Goal: Task Accomplishment & Management: Manage account settings

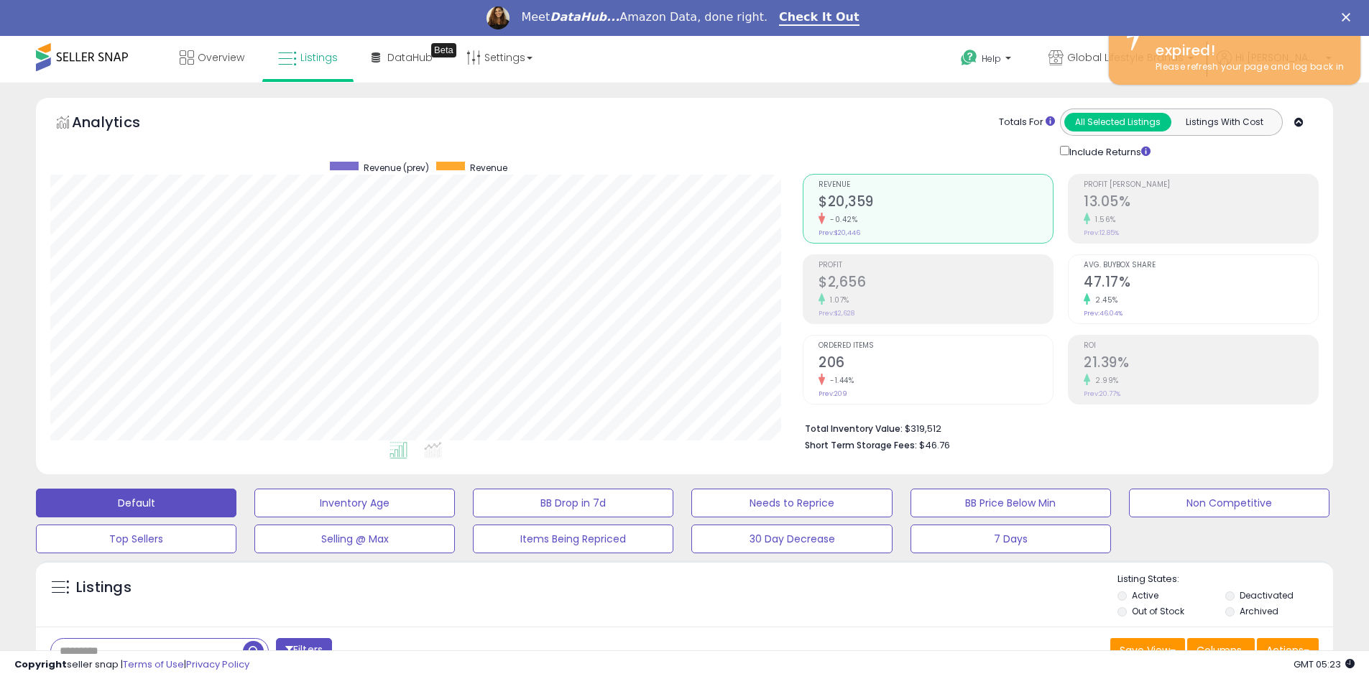
scroll to position [295, 752]
click at [1350, 15] on polygon "Close" at bounding box center [1345, 17] width 9 height 9
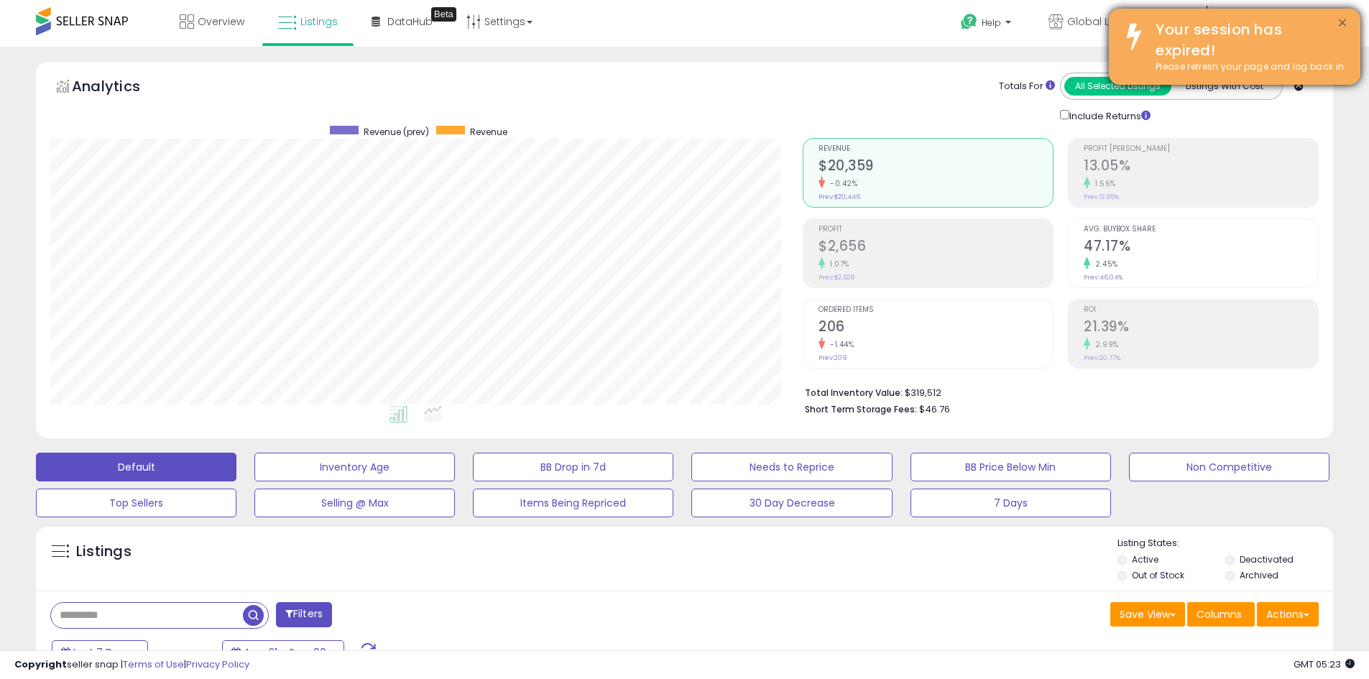
click at [1344, 24] on button "×" at bounding box center [1341, 23] width 11 height 18
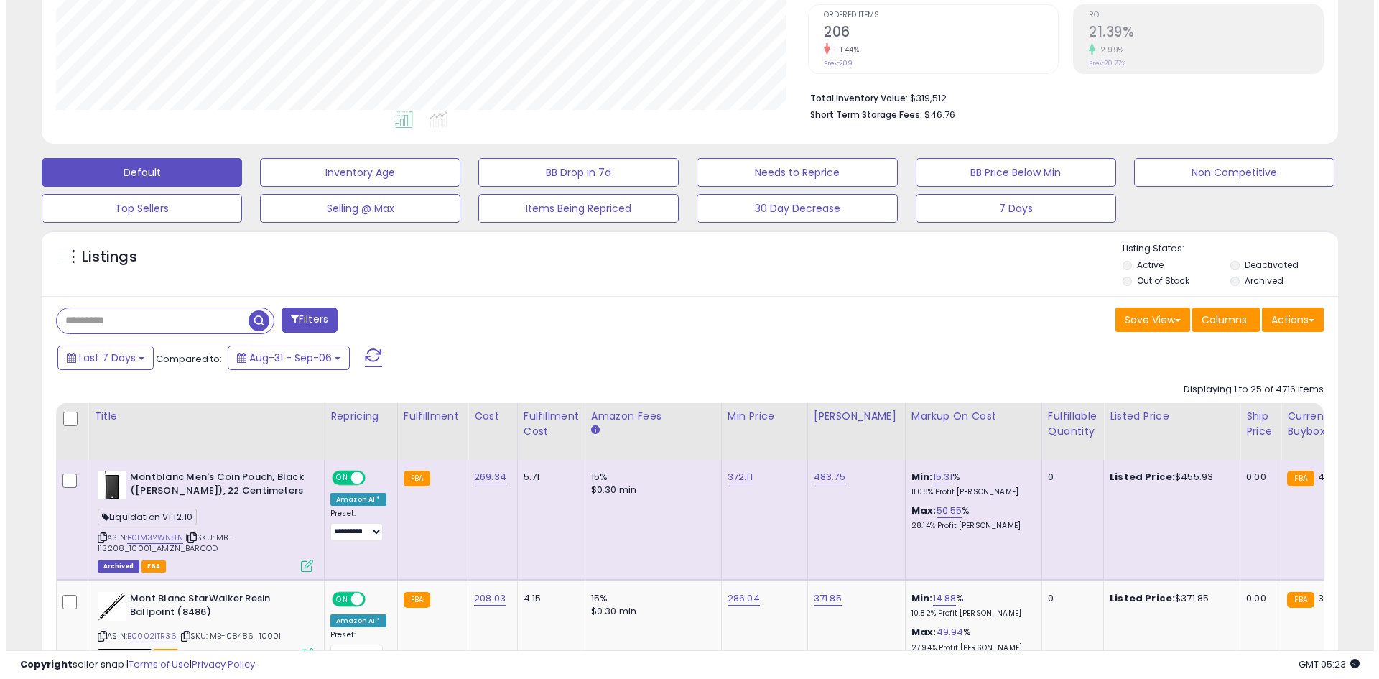
scroll to position [383, 0]
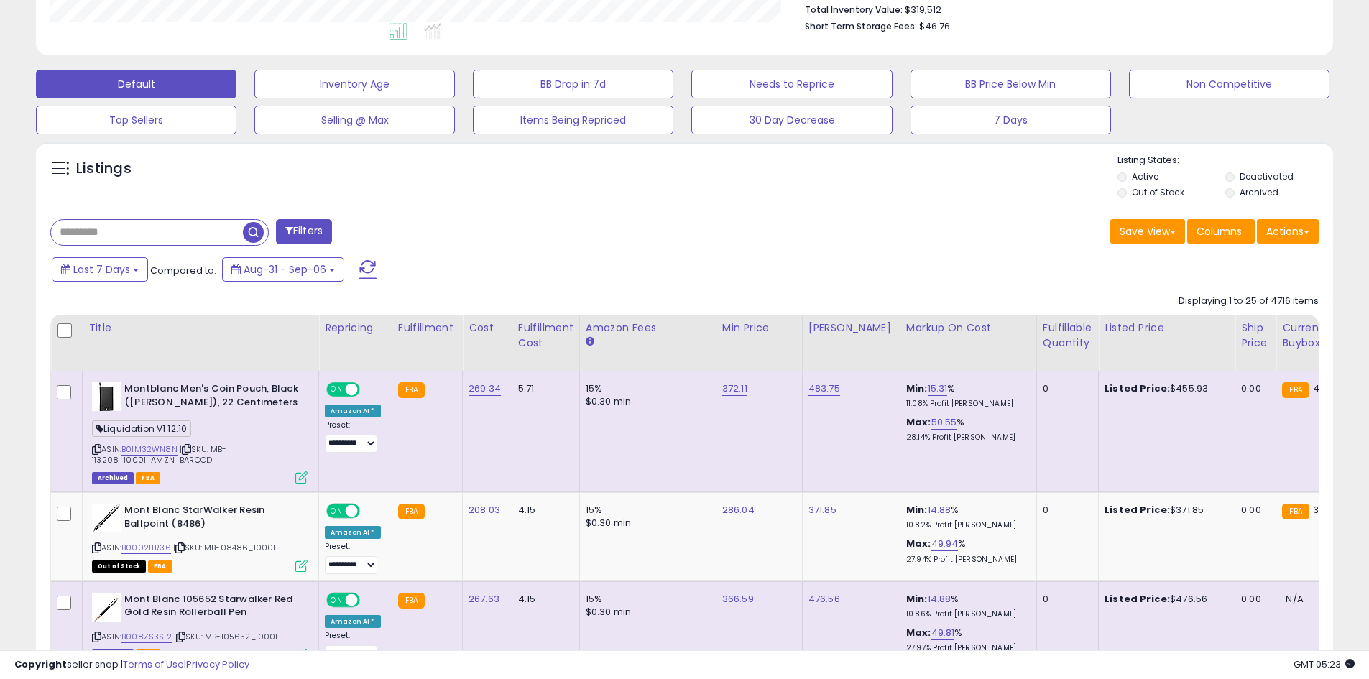
click at [324, 230] on button "Filters" at bounding box center [304, 231] width 56 height 25
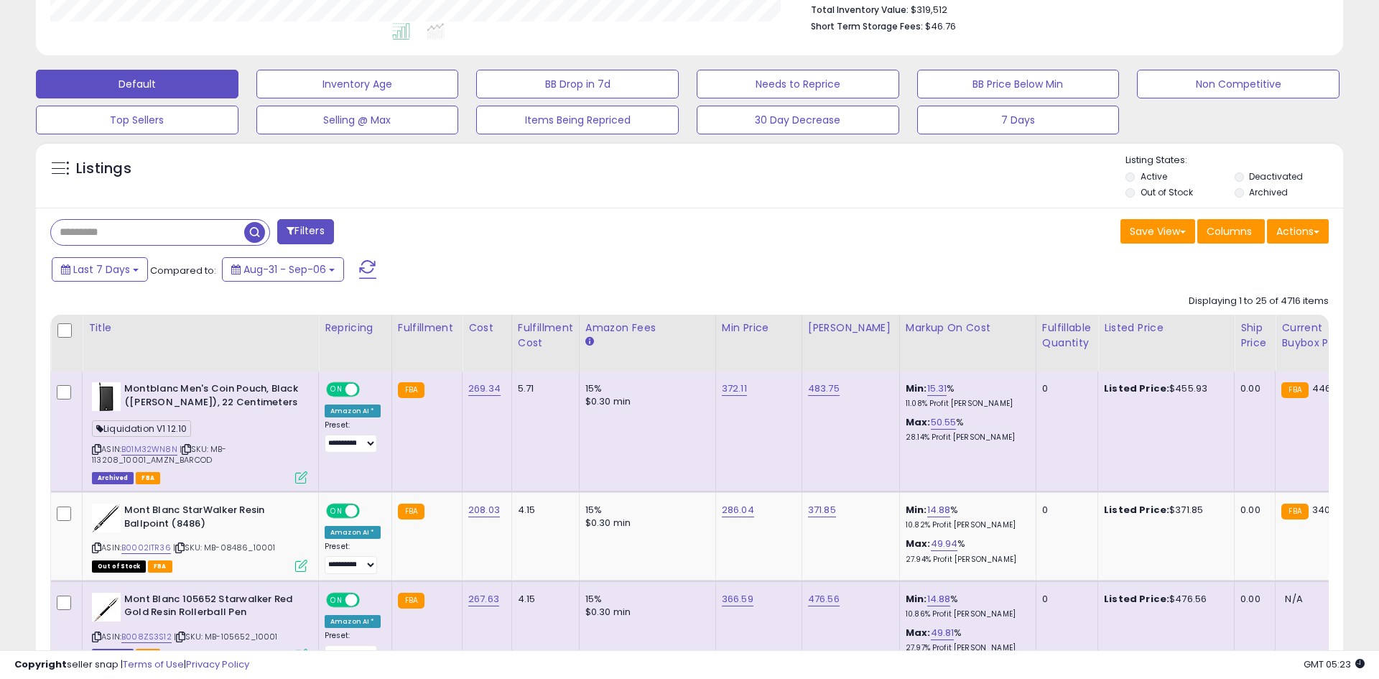
scroll to position [295, 759]
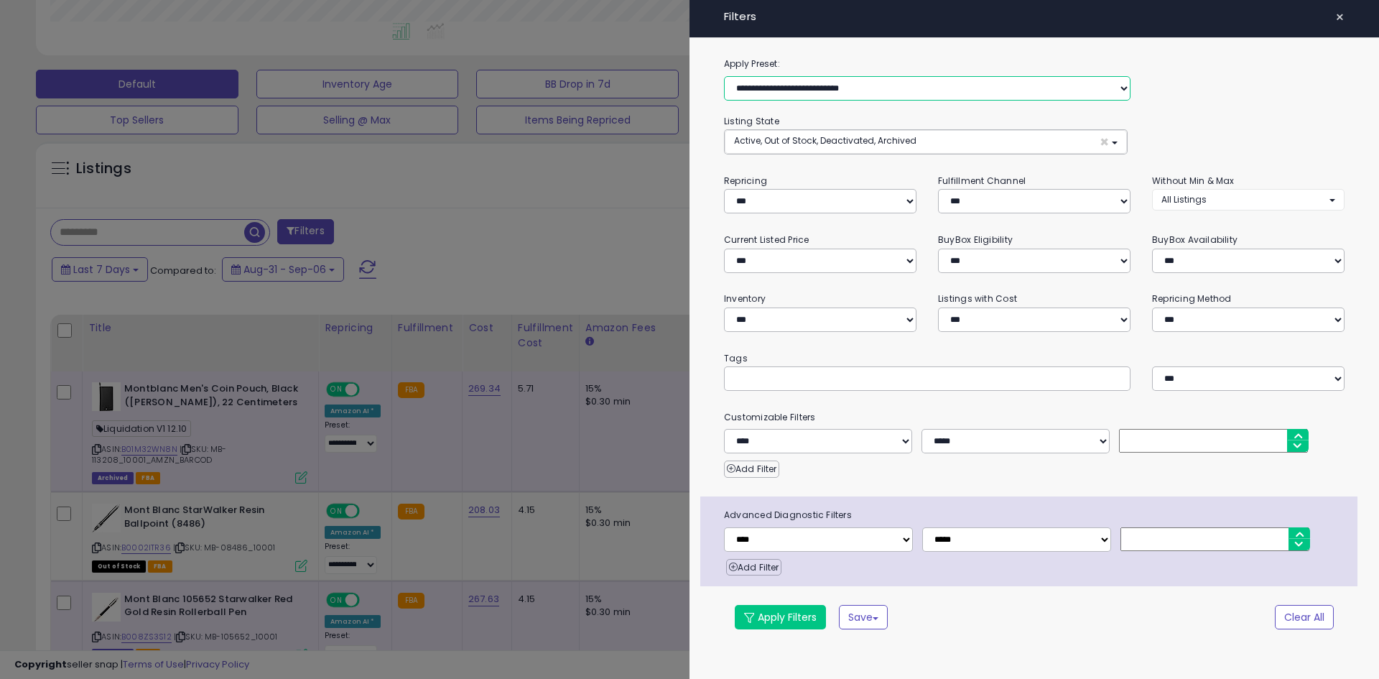
click at [957, 89] on select "**********" at bounding box center [927, 88] width 407 height 24
select select "**********"
click at [724, 76] on select "**********" at bounding box center [927, 88] width 407 height 24
select select "*"
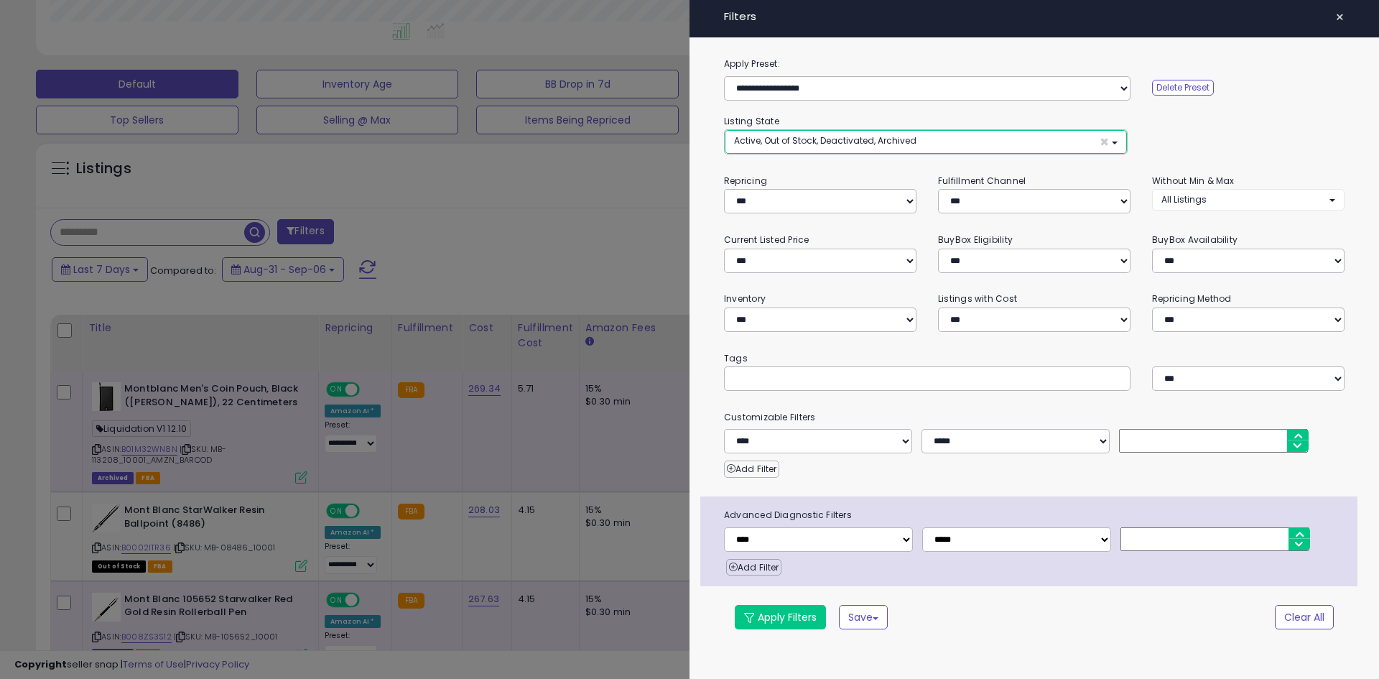
drag, startPoint x: 923, startPoint y: 146, endPoint x: 682, endPoint y: 156, distance: 241.6
click at [985, 143] on button "Active, Out of Stock, Deactivated, Archived ×" at bounding box center [926, 142] width 402 height 24
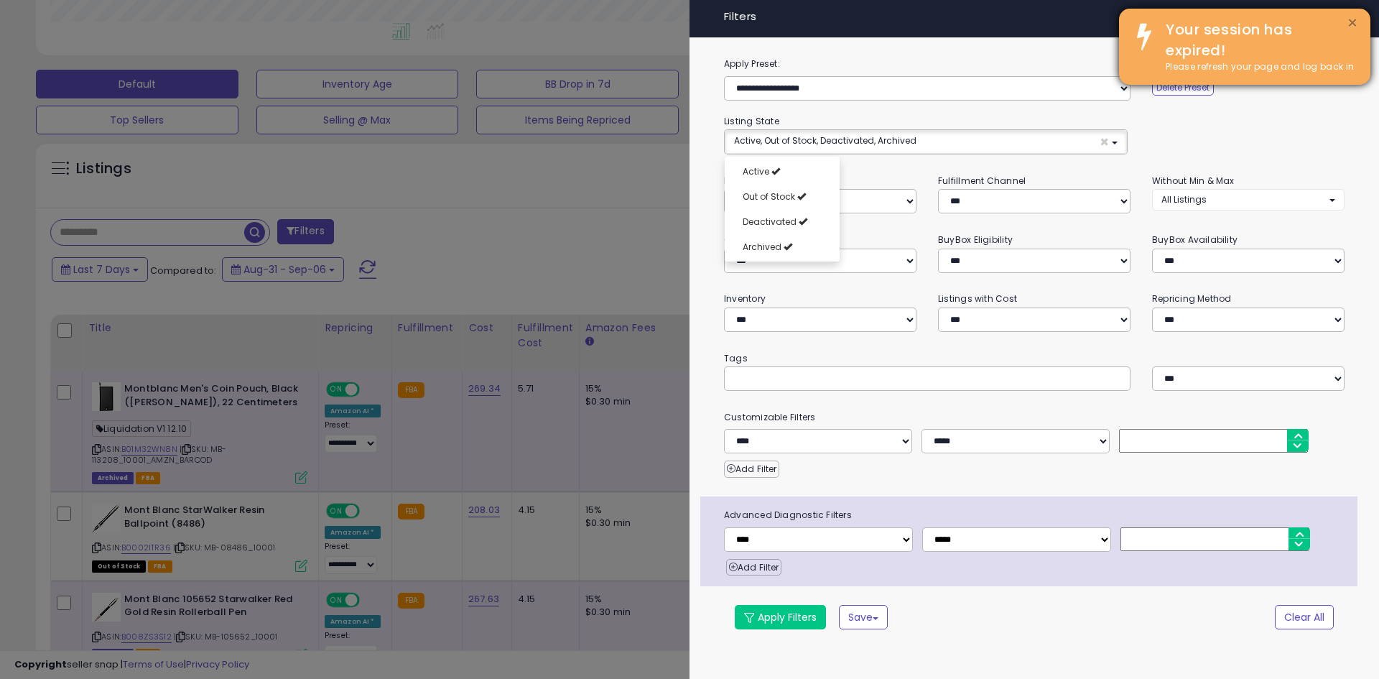
click at [1351, 24] on button "×" at bounding box center [1352, 23] width 11 height 18
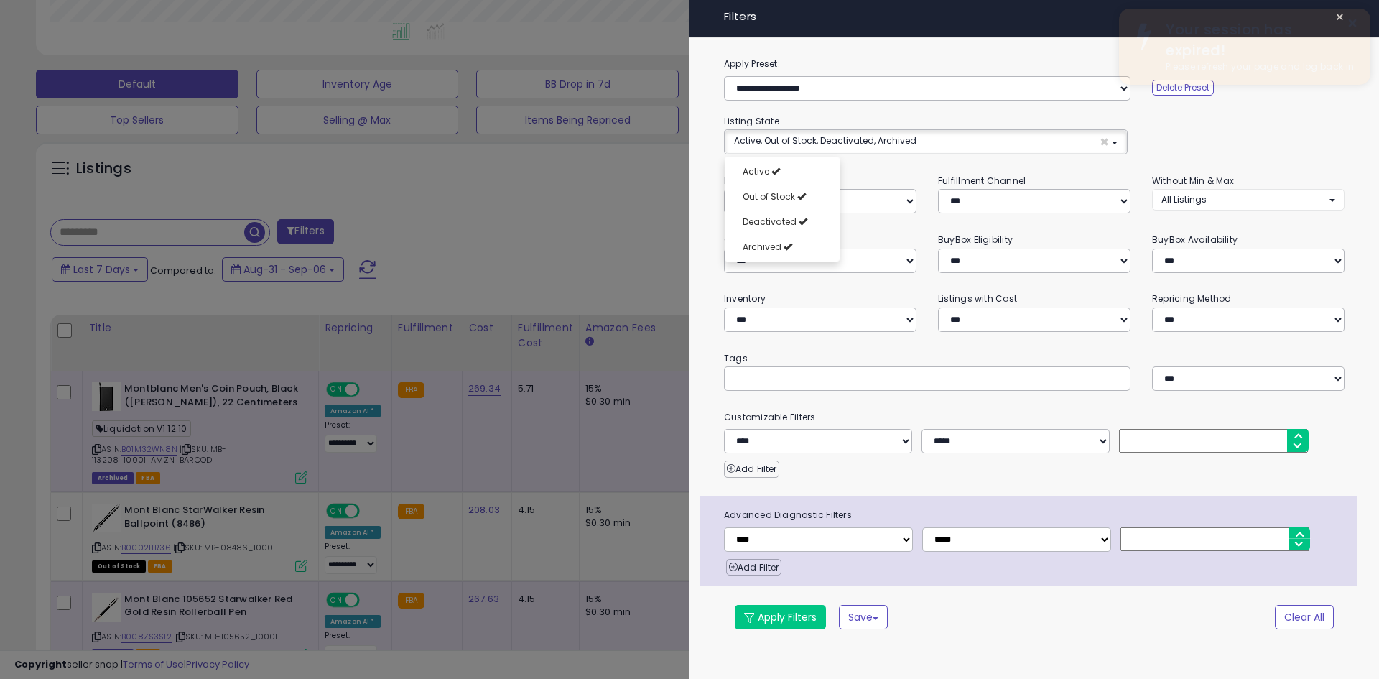
click at [1344, 15] on div "× Your session has expired! Please refresh your page and log back in" at bounding box center [1244, 47] width 251 height 76
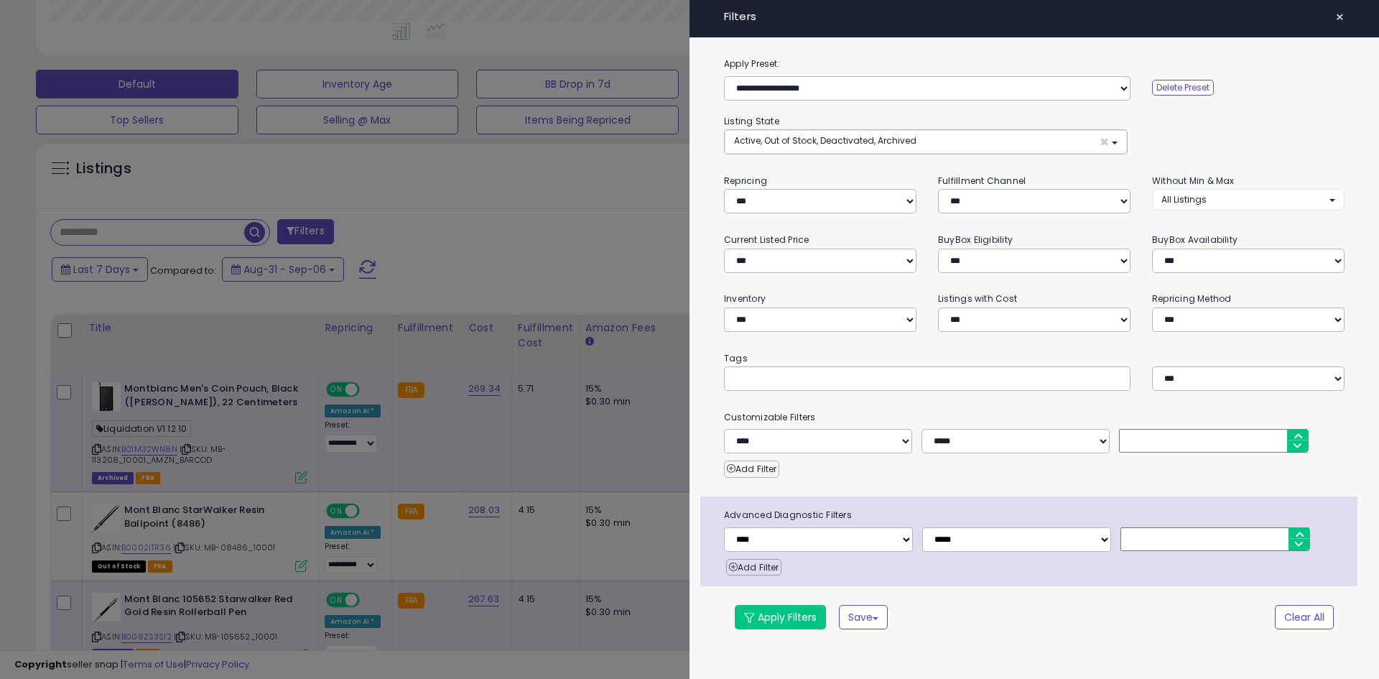
click at [1342, 19] on span "×" at bounding box center [1340, 17] width 9 height 20
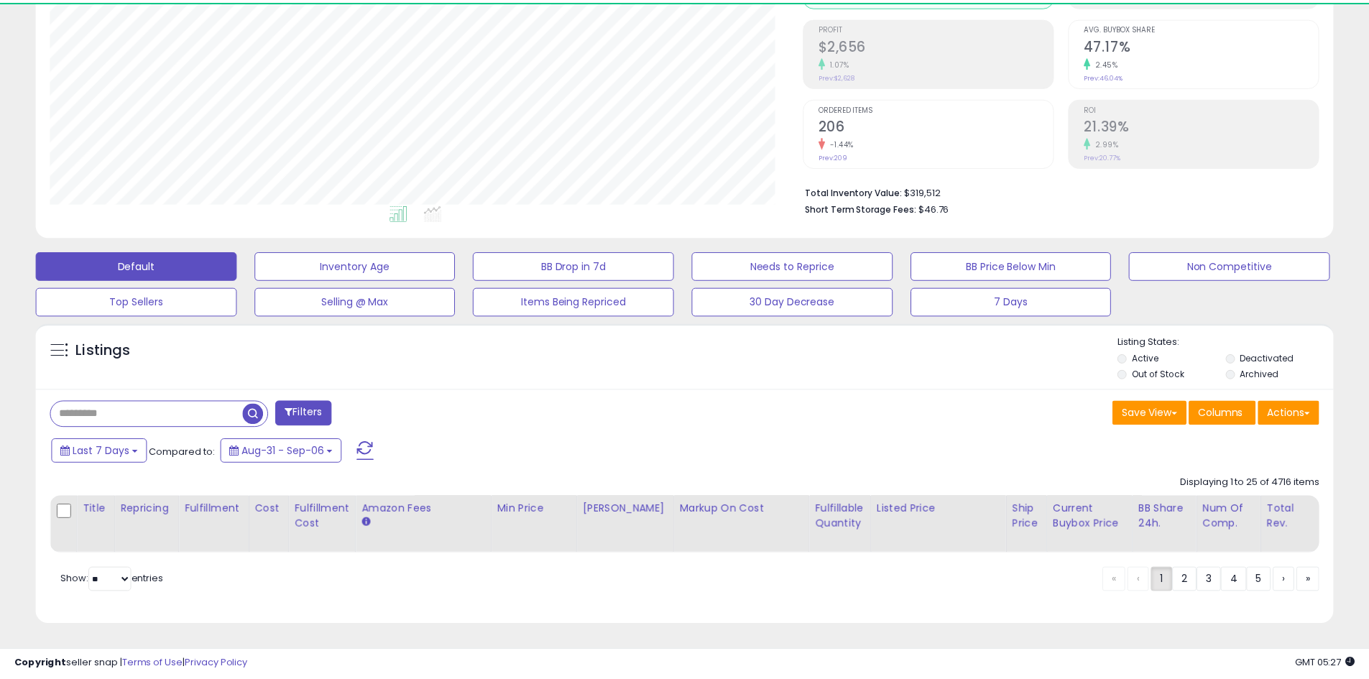
scroll to position [718191, 717734]
